Goal: Task Accomplishment & Management: Complete application form

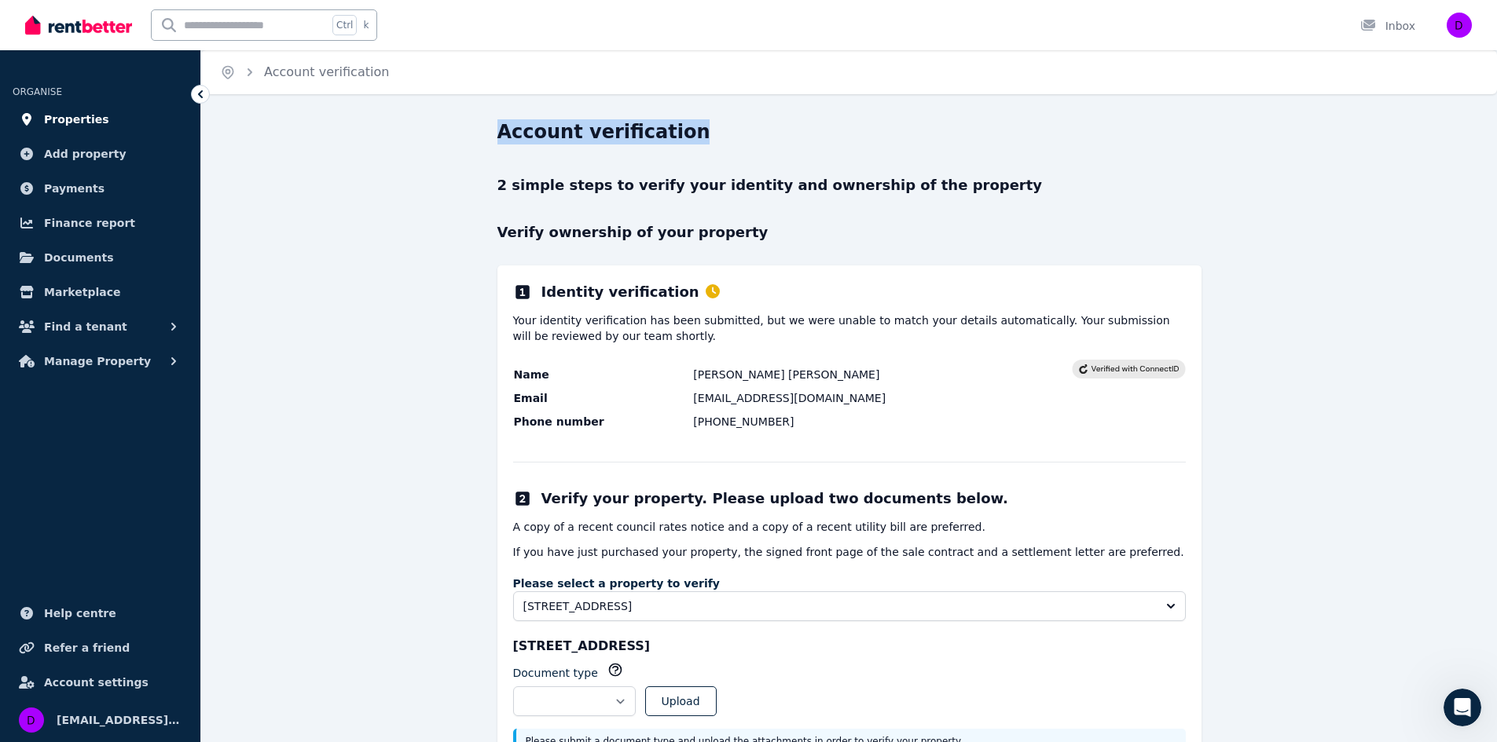
click at [90, 119] on span "Properties" at bounding box center [76, 119] width 65 height 19
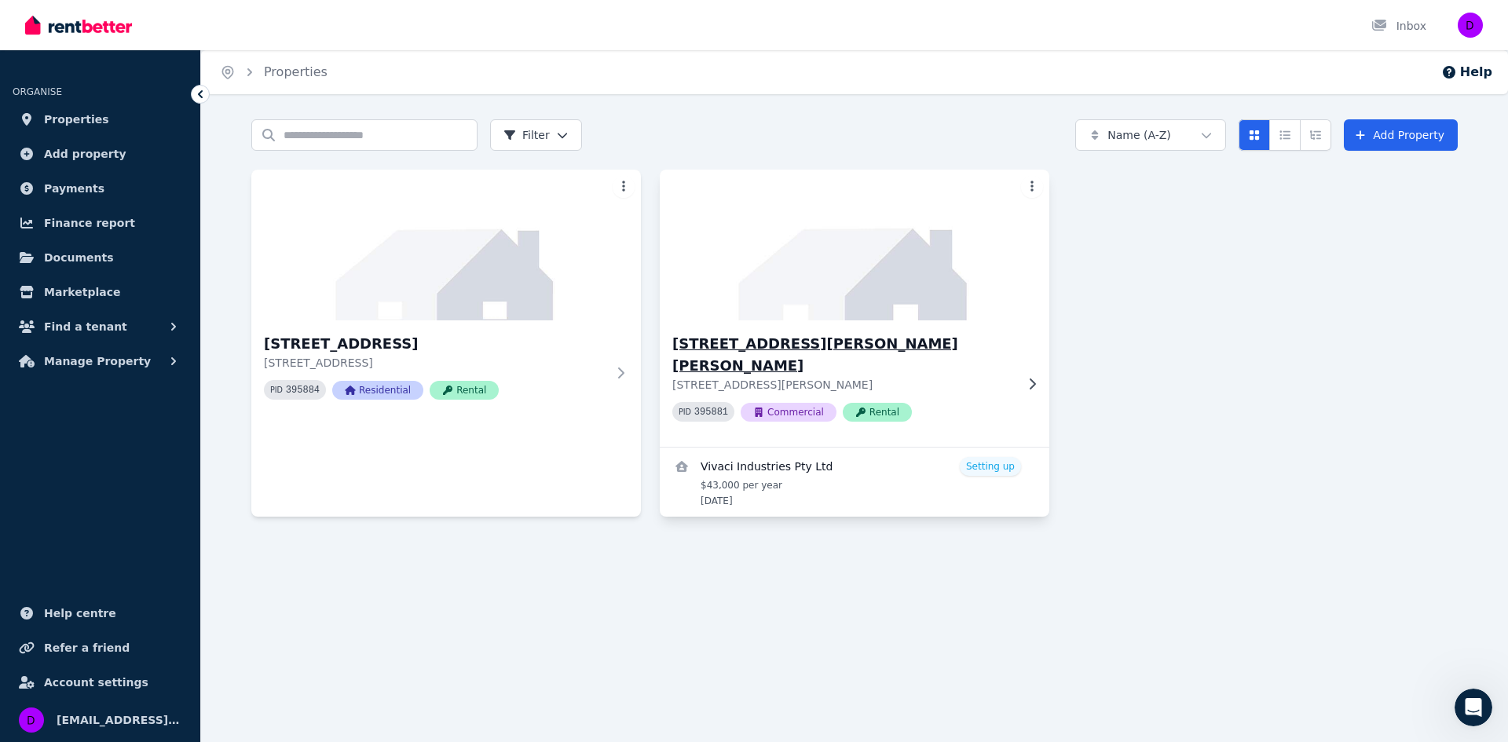
click at [1022, 378] on div at bounding box center [1029, 384] width 16 height 13
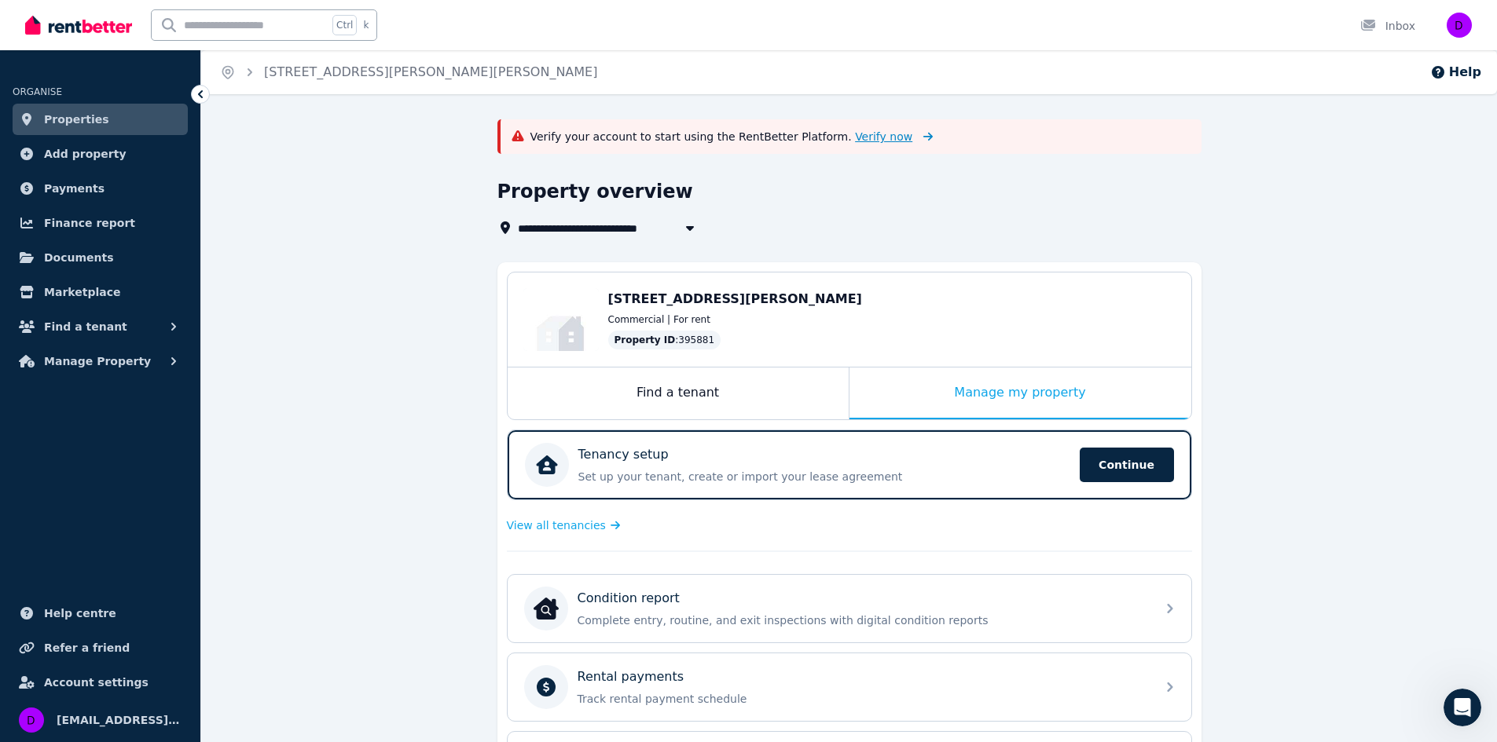
click at [855, 141] on span "Verify now" at bounding box center [883, 137] width 57 height 16
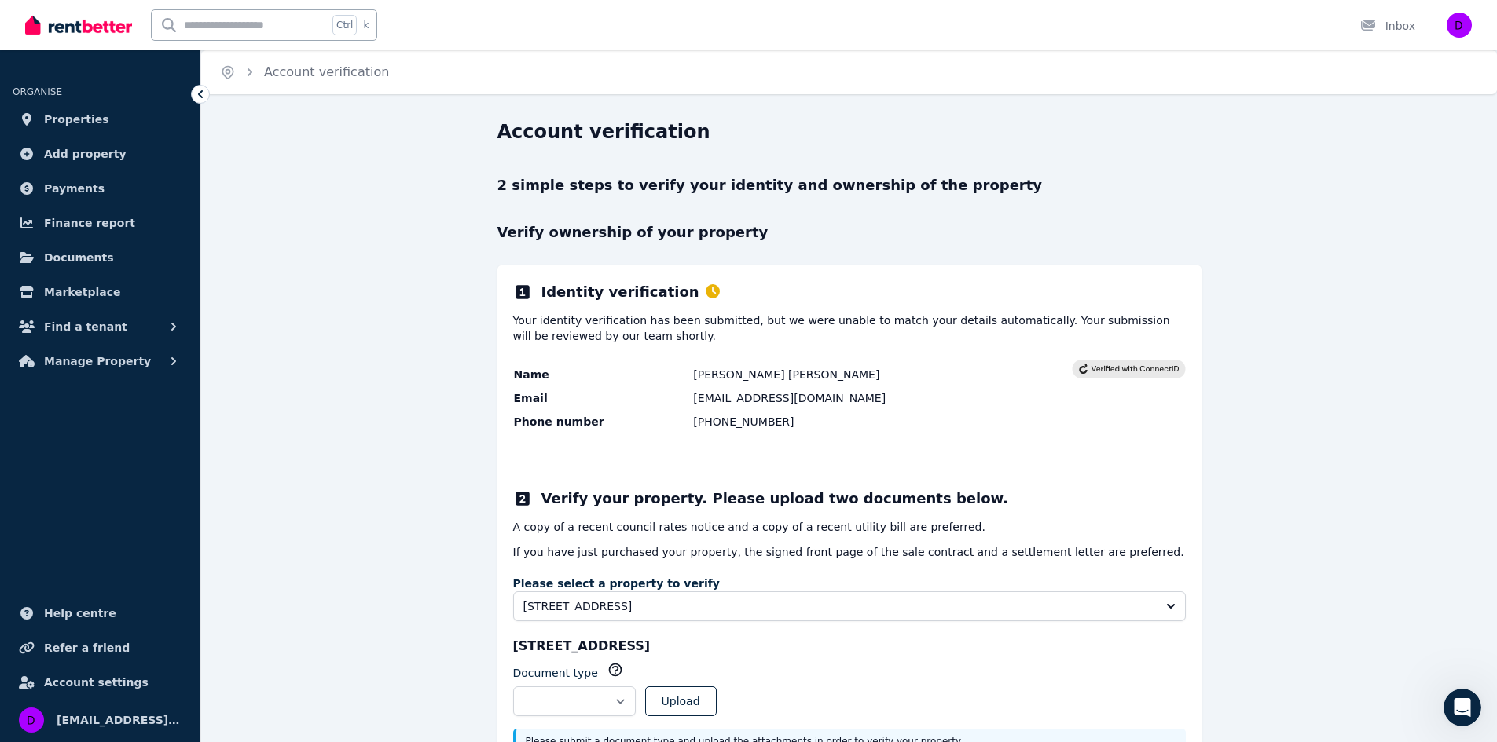
scroll to position [71, 0]
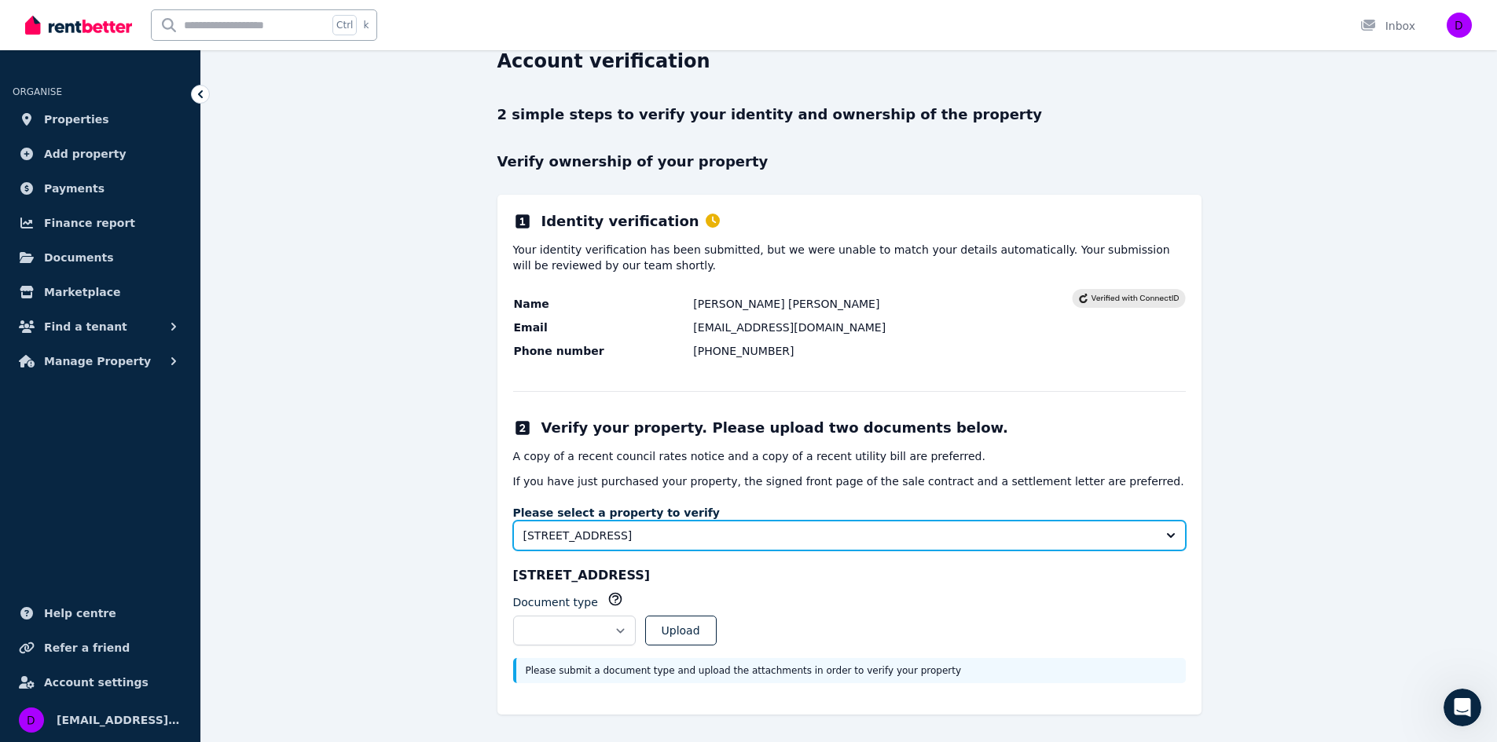
click at [1169, 537] on button "25-26 Parkside Ln, Westmead NSW 2145" at bounding box center [849, 536] width 672 height 30
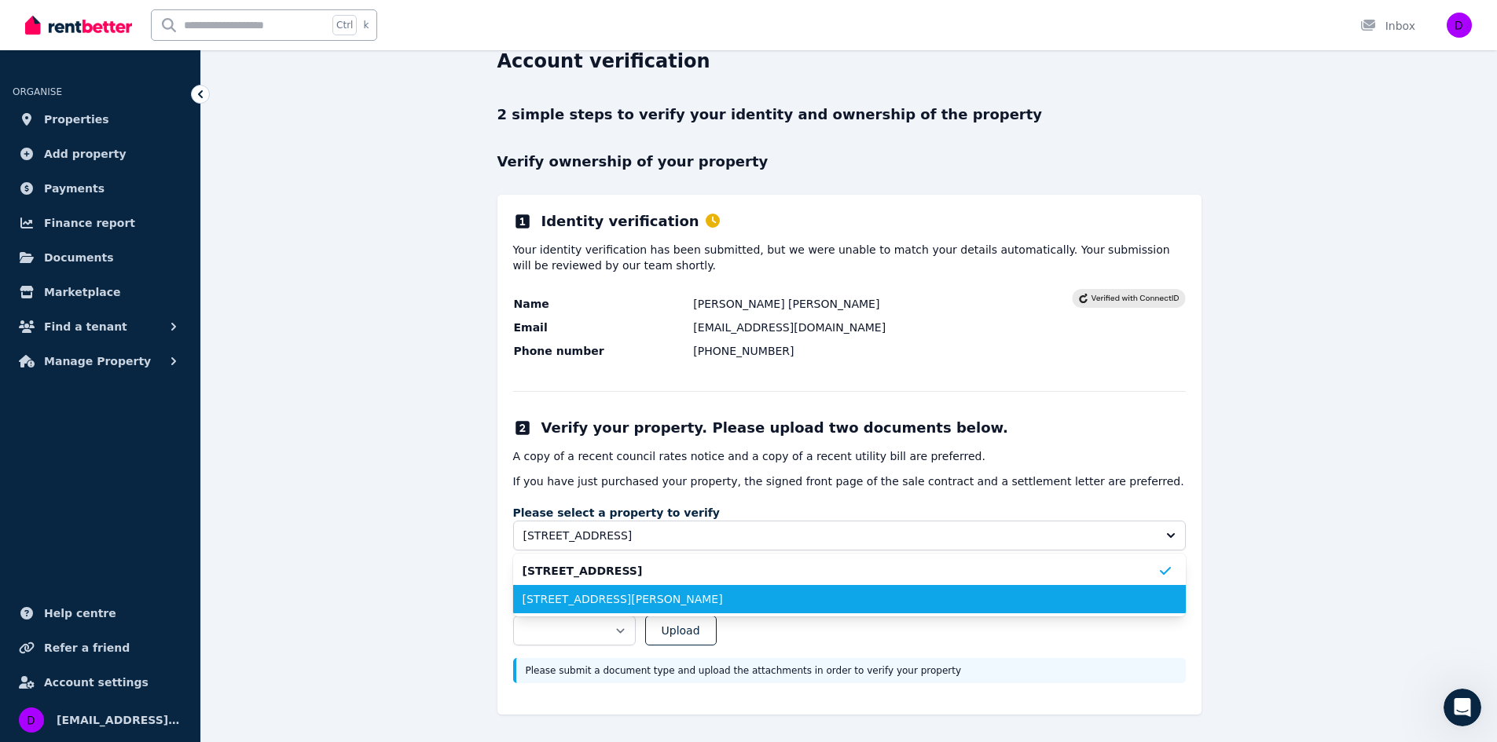
click at [1082, 598] on span "399 Dalrymple Rd, Mount Louisa QLD 4814" at bounding box center [839, 600] width 635 height 16
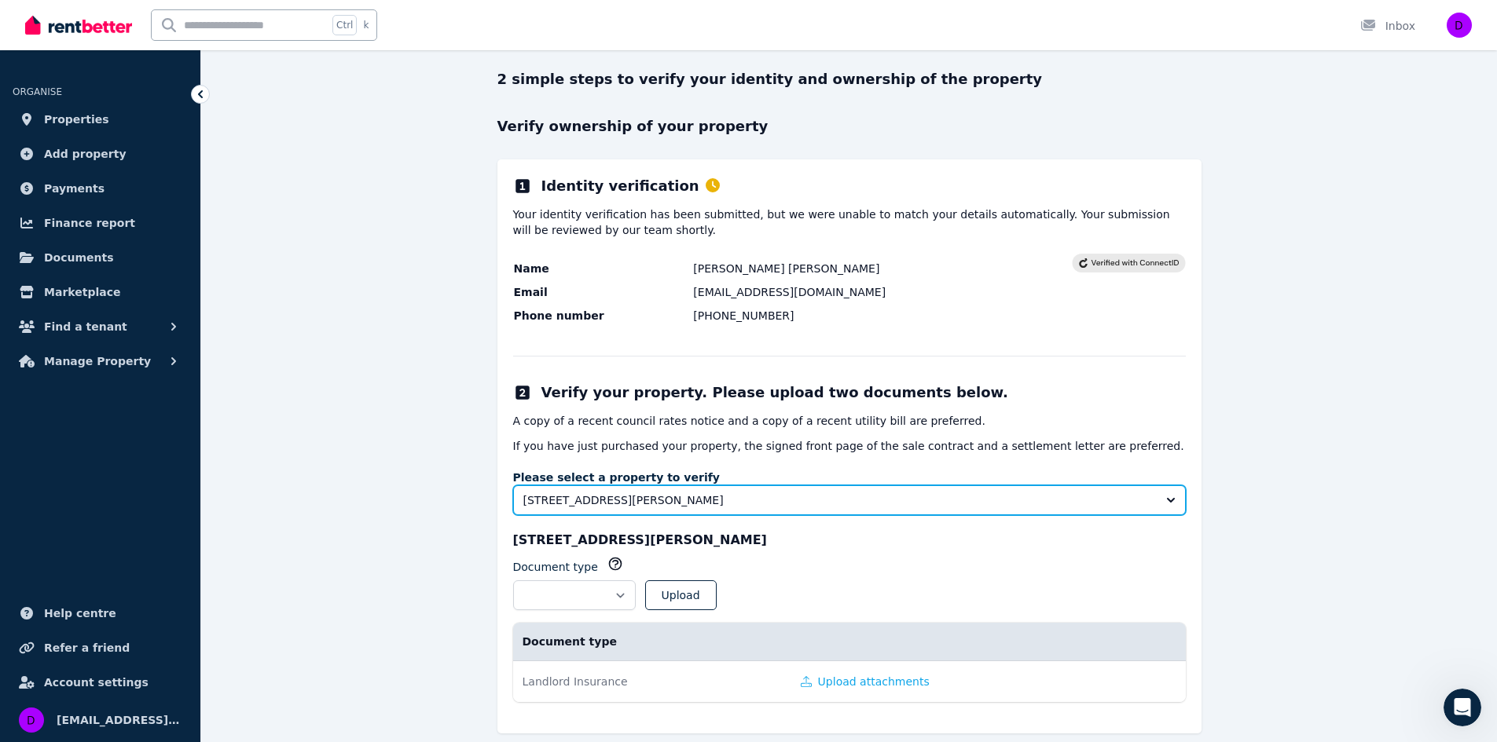
scroll to position [125, 0]
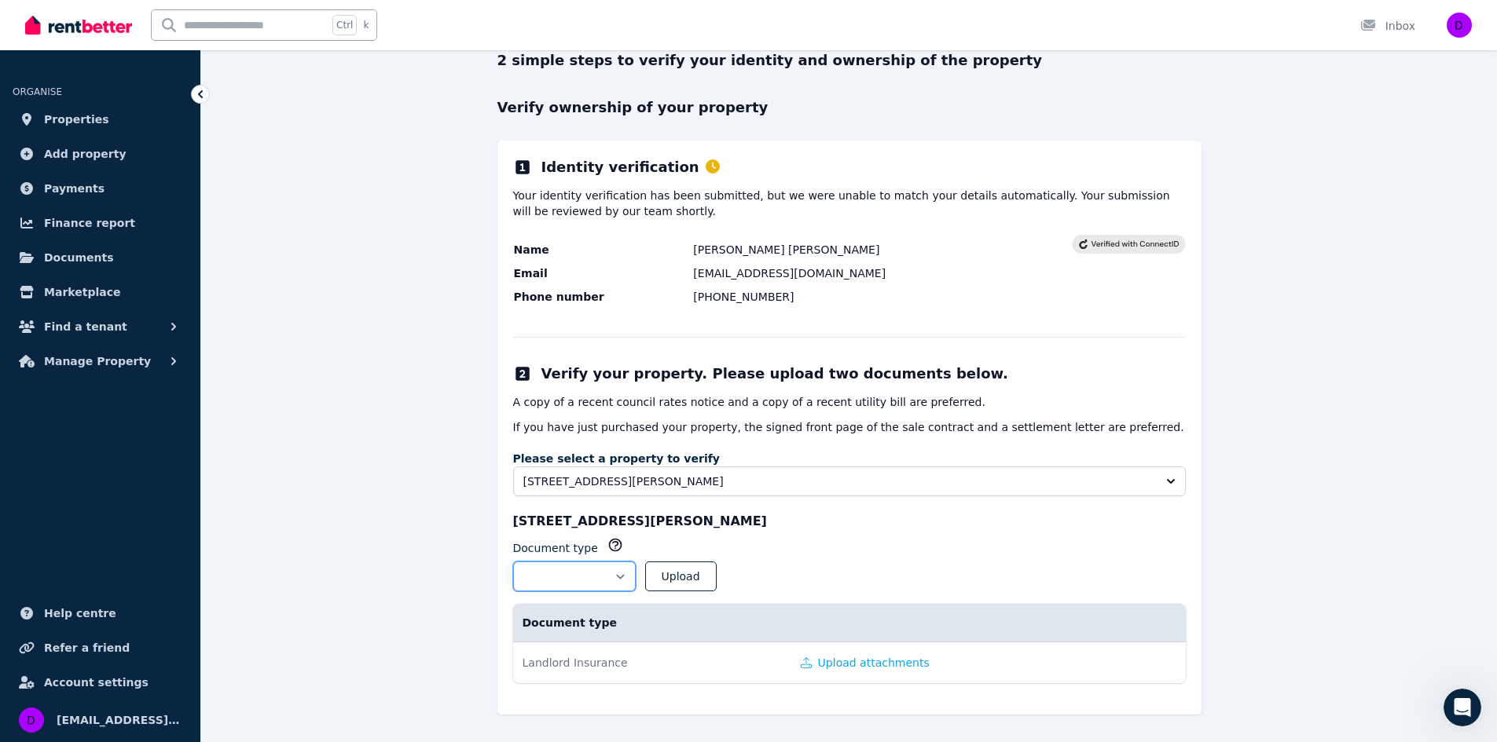
click at [636, 571] on select "**********" at bounding box center [574, 577] width 123 height 30
select select "**********"
click at [513, 562] on select "**********" at bounding box center [574, 577] width 123 height 30
click at [716, 573] on button "Upload" at bounding box center [680, 577] width 71 height 30
select select
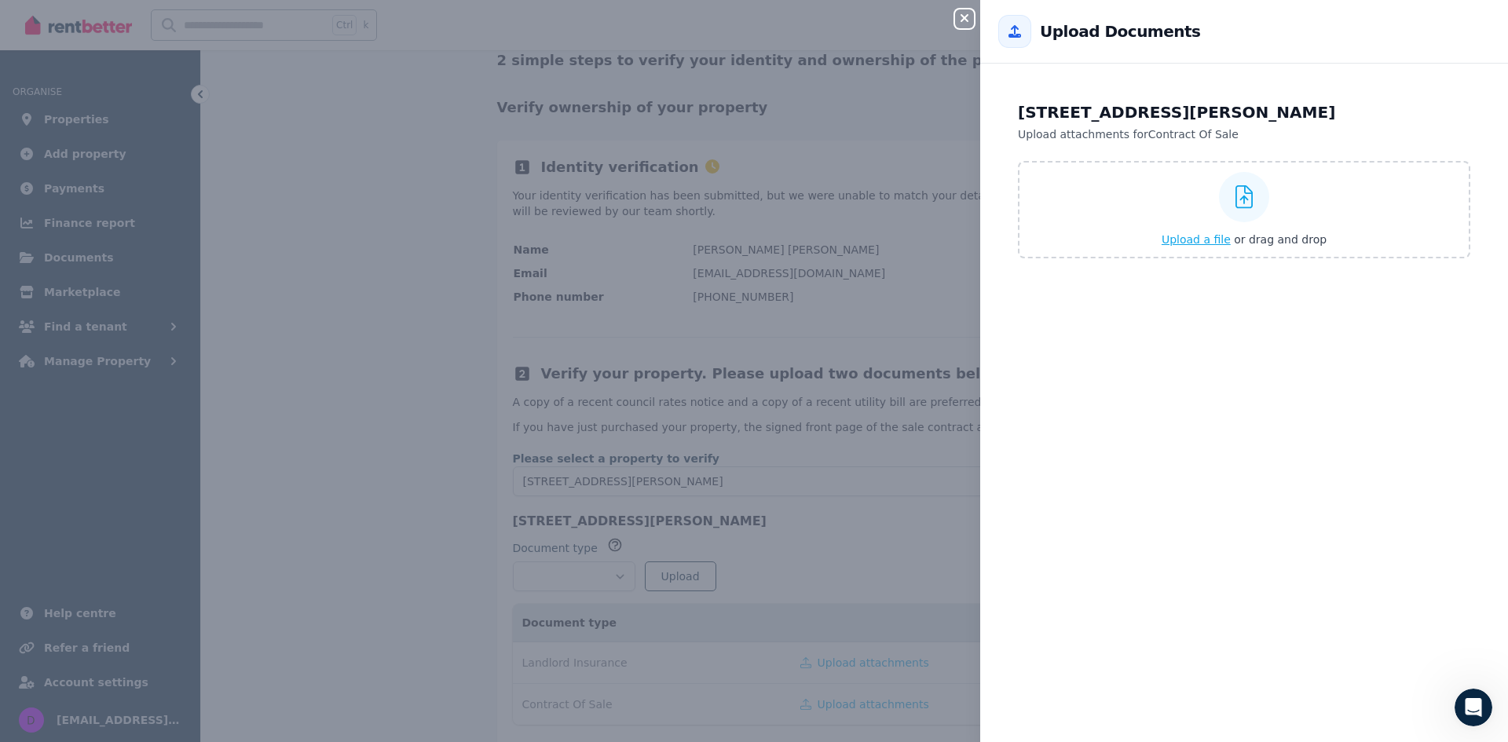
click at [1231, 209] on div at bounding box center [1244, 197] width 50 height 50
click at [0, 0] on input "Upload a file or drag and drop" at bounding box center [0, 0] width 0 height 0
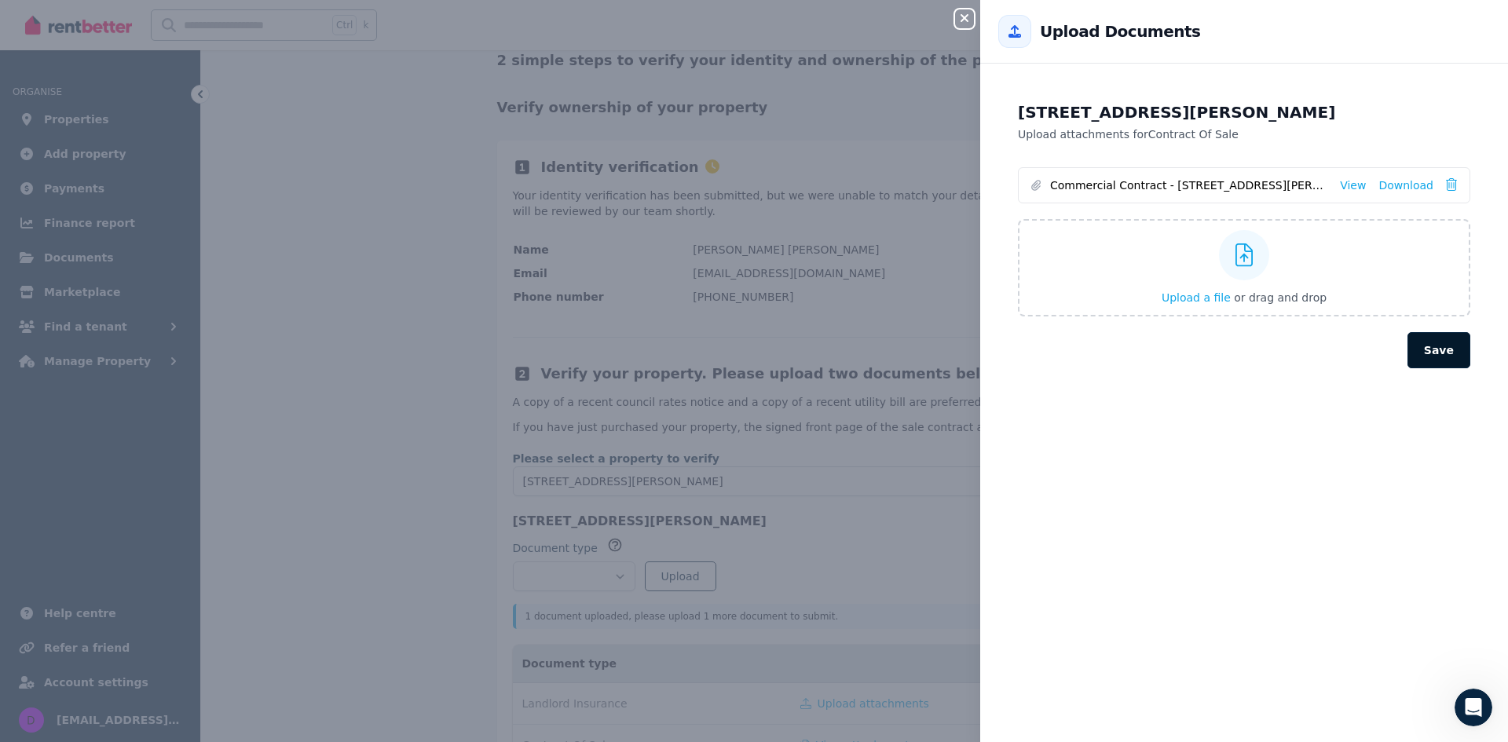
click at [1425, 346] on button "Save" at bounding box center [1439, 350] width 63 height 36
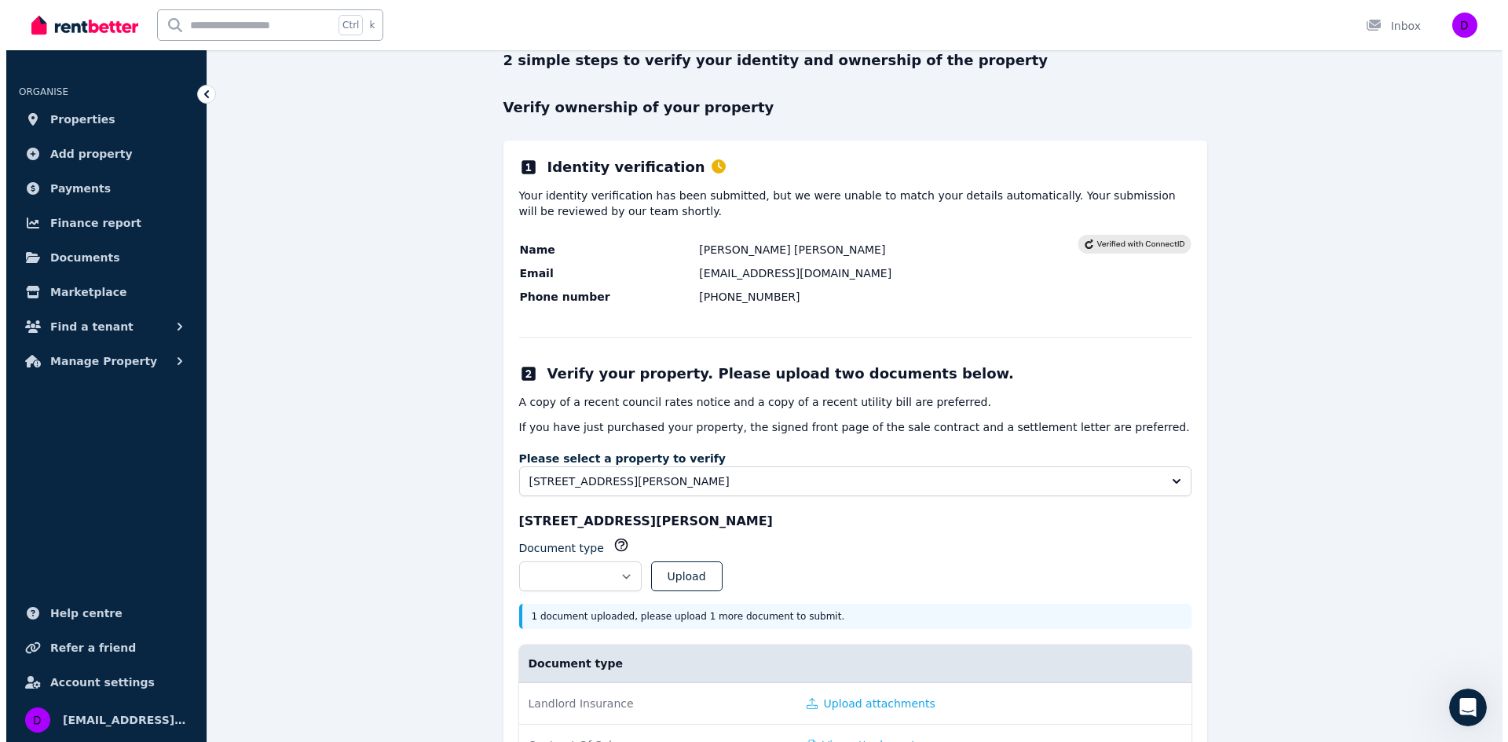
scroll to position [207, 0]
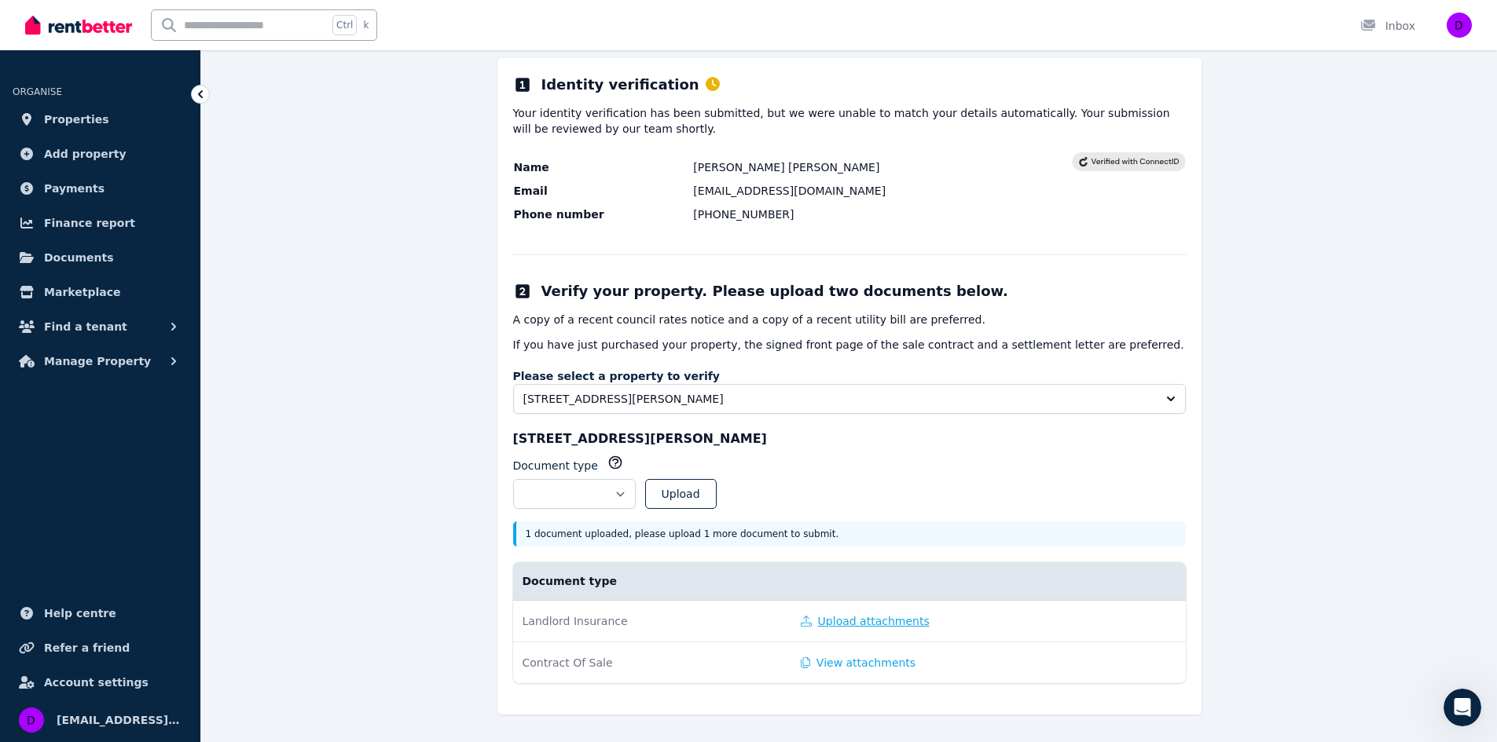
click at [837, 625] on button "Upload attachments" at bounding box center [865, 622] width 129 height 16
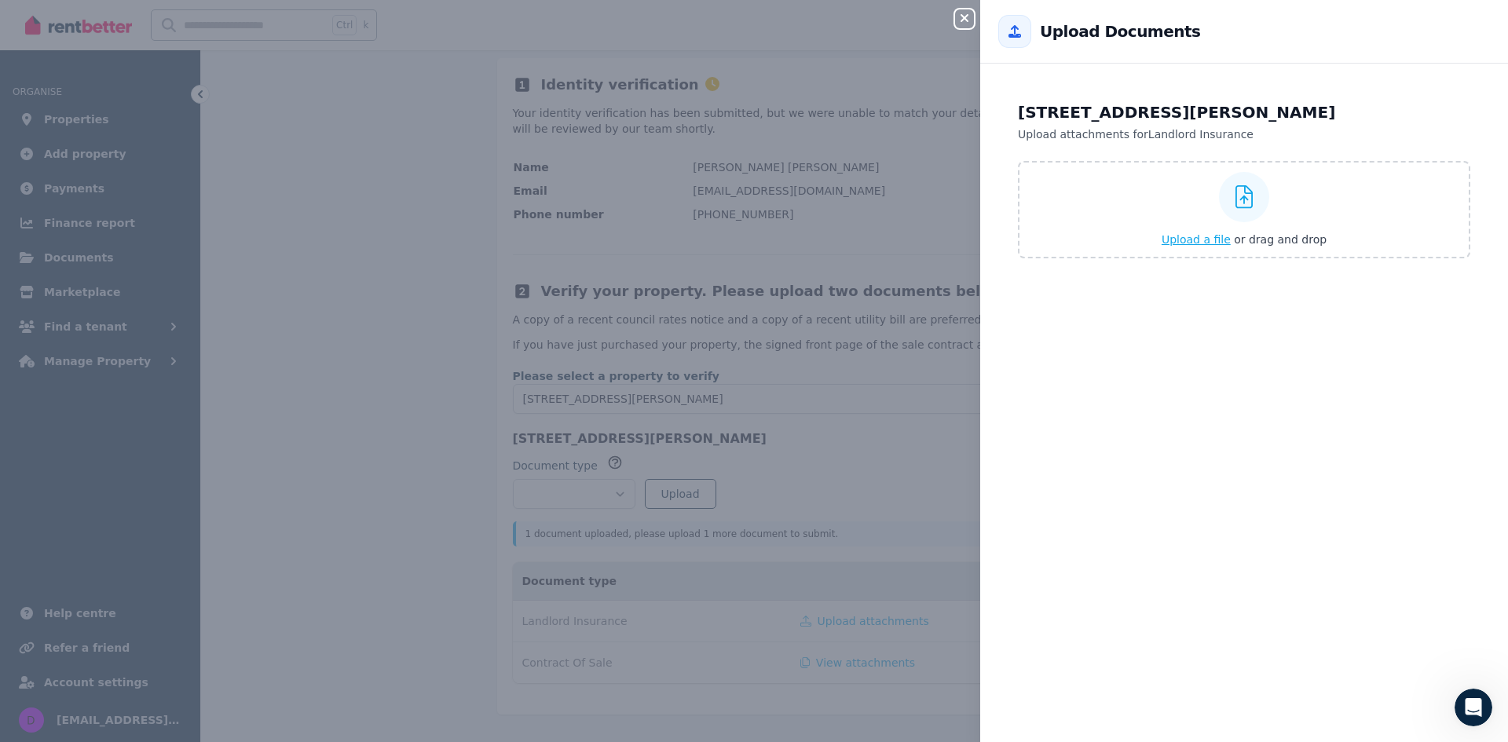
click at [1240, 202] on icon at bounding box center [1245, 197] width 18 height 24
click at [0, 0] on input "Upload a file or drag and drop" at bounding box center [0, 0] width 0 height 0
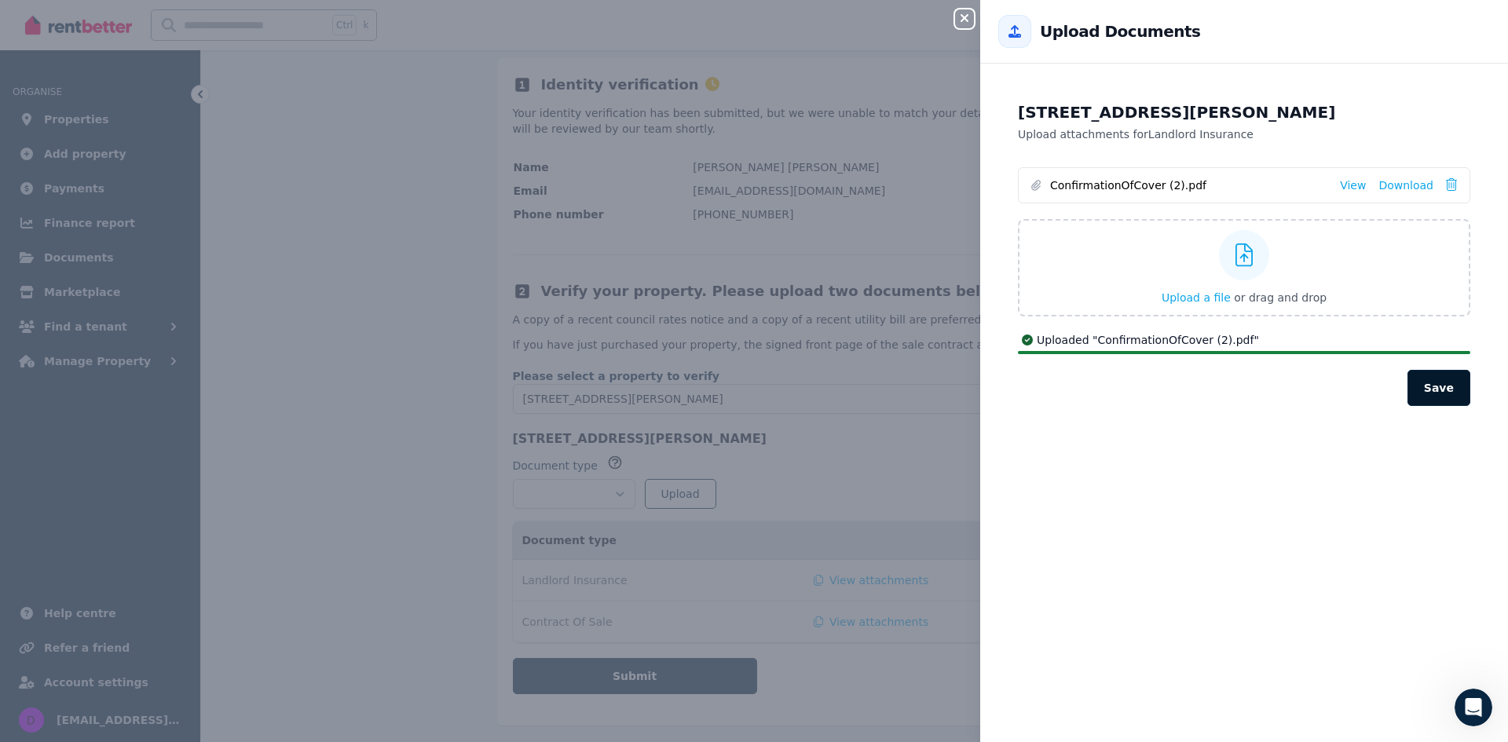
click at [1428, 390] on button "Save" at bounding box center [1439, 388] width 63 height 36
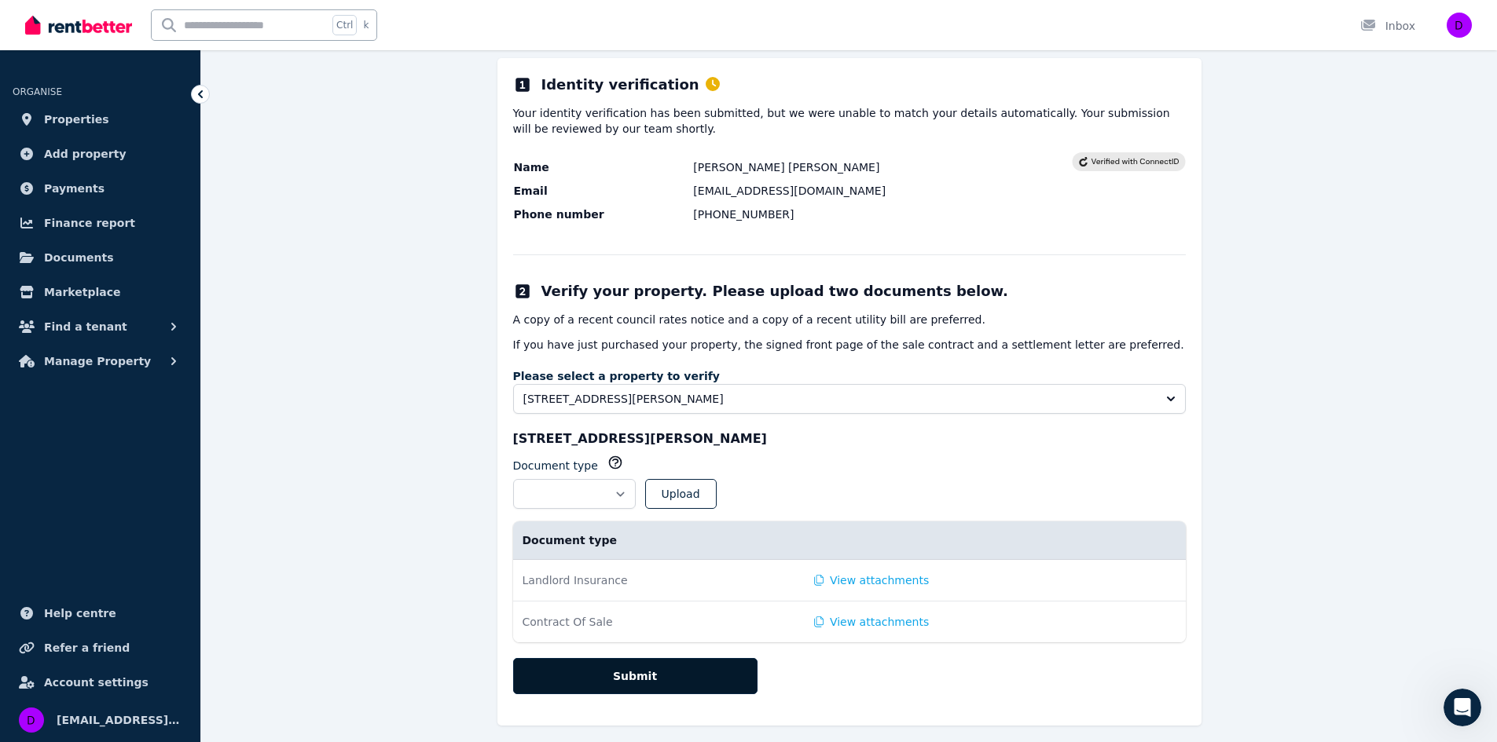
click at [640, 679] on button "Submit" at bounding box center [635, 676] width 244 height 36
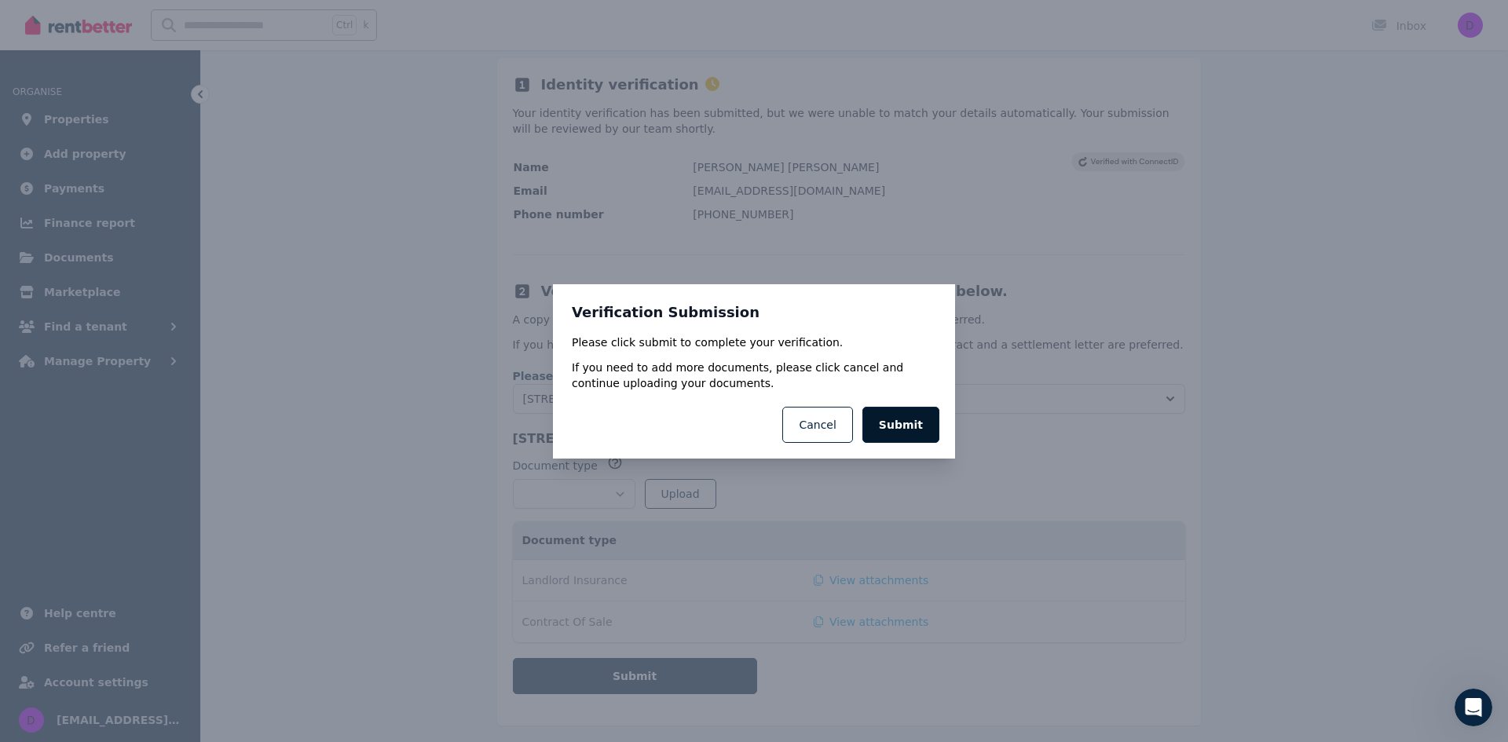
click at [904, 423] on button "Submit" at bounding box center [901, 425] width 77 height 36
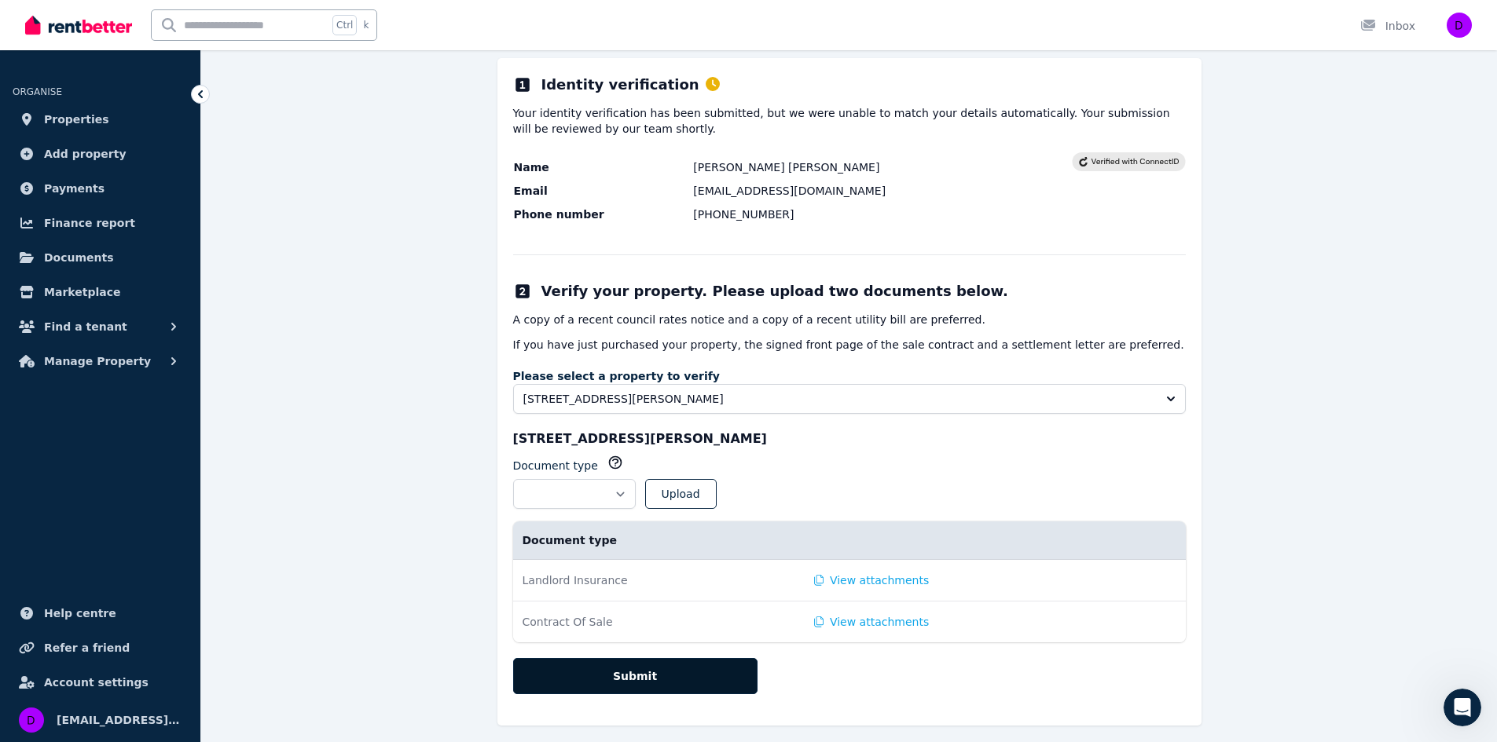
click at [638, 675] on button "Submit" at bounding box center [635, 676] width 244 height 36
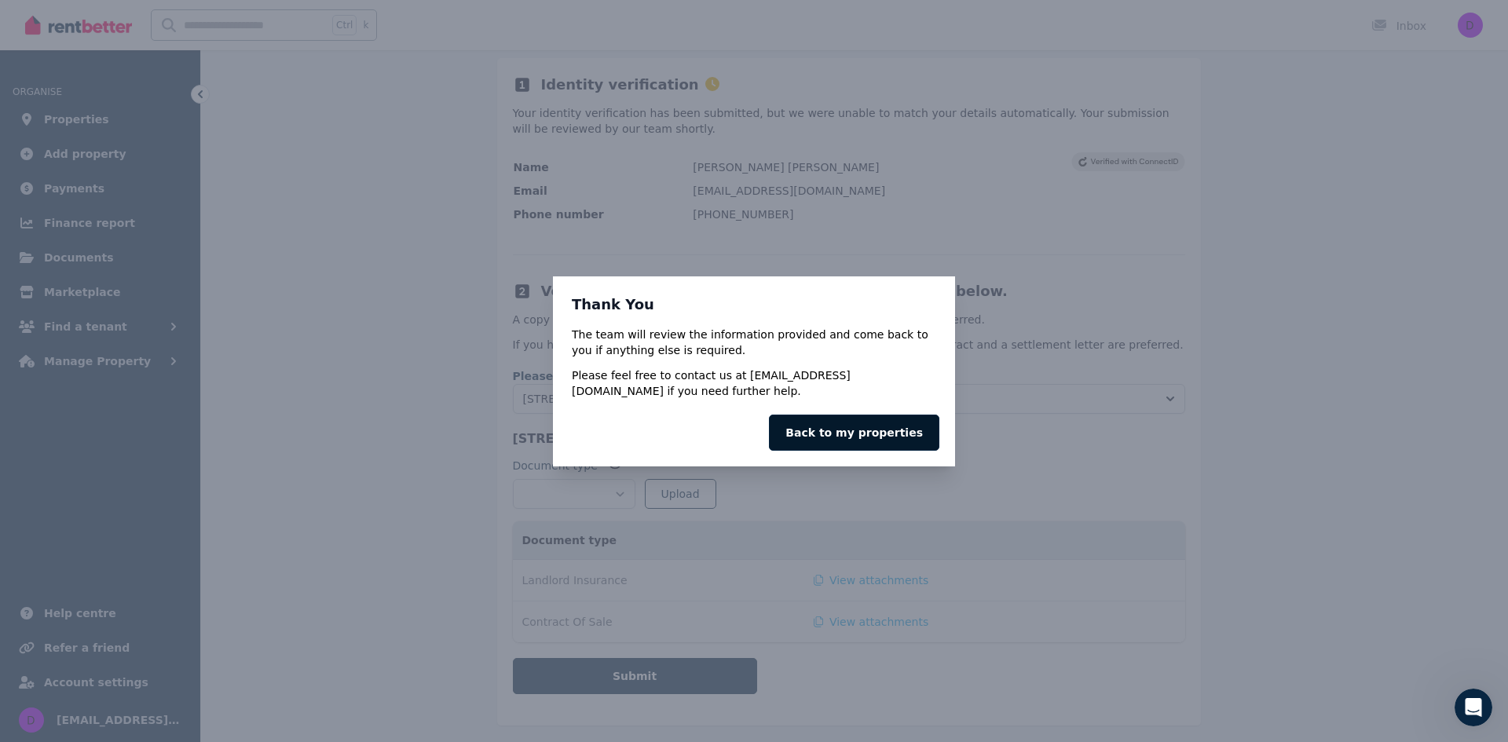
click at [851, 432] on link "Back to my properties" at bounding box center [854, 433] width 170 height 36
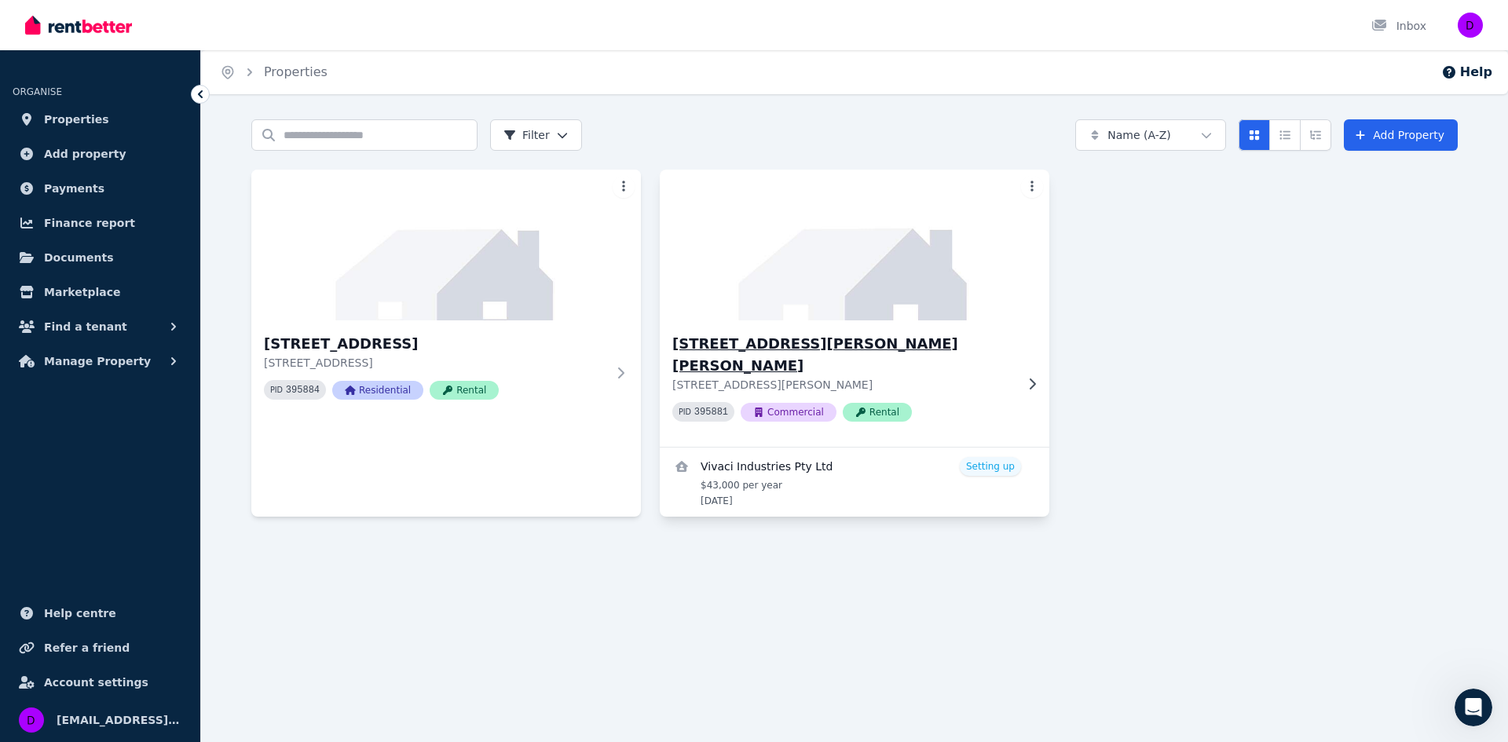
click at [956, 326] on div "399 Dalrymple Rd, Mount Louisa 399 Dalrymple Rd, Mount Louisa QLD 4814 PID 3958…" at bounding box center [855, 384] width 390 height 126
